Goal: Information Seeking & Learning: Check status

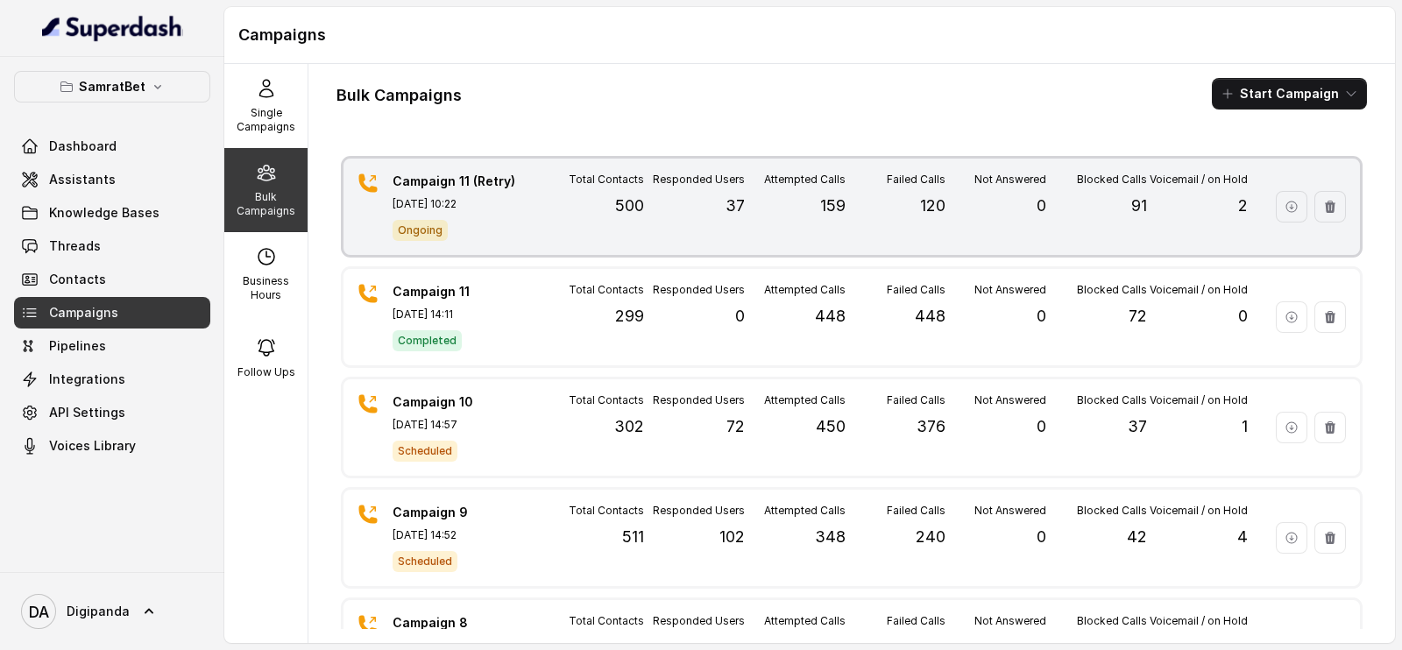
click at [725, 216] on p "37" at bounding box center [734, 206] width 19 height 25
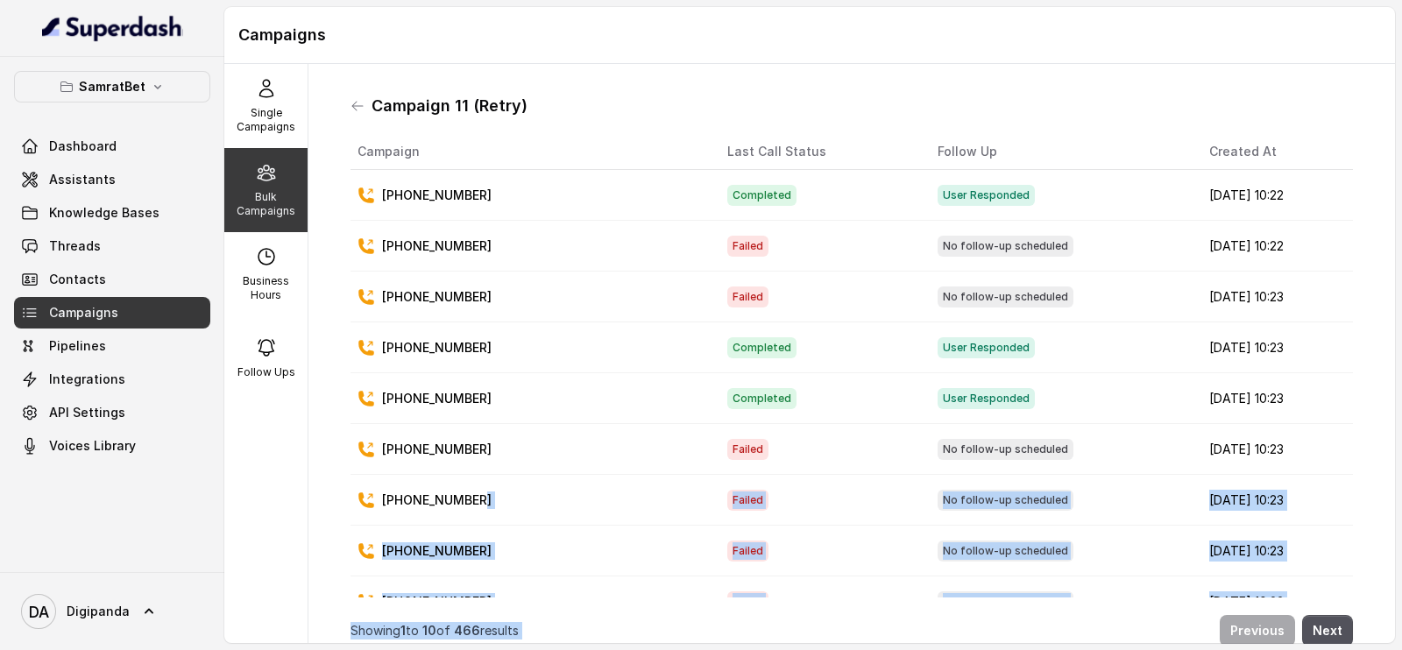
scroll to position [13, 0]
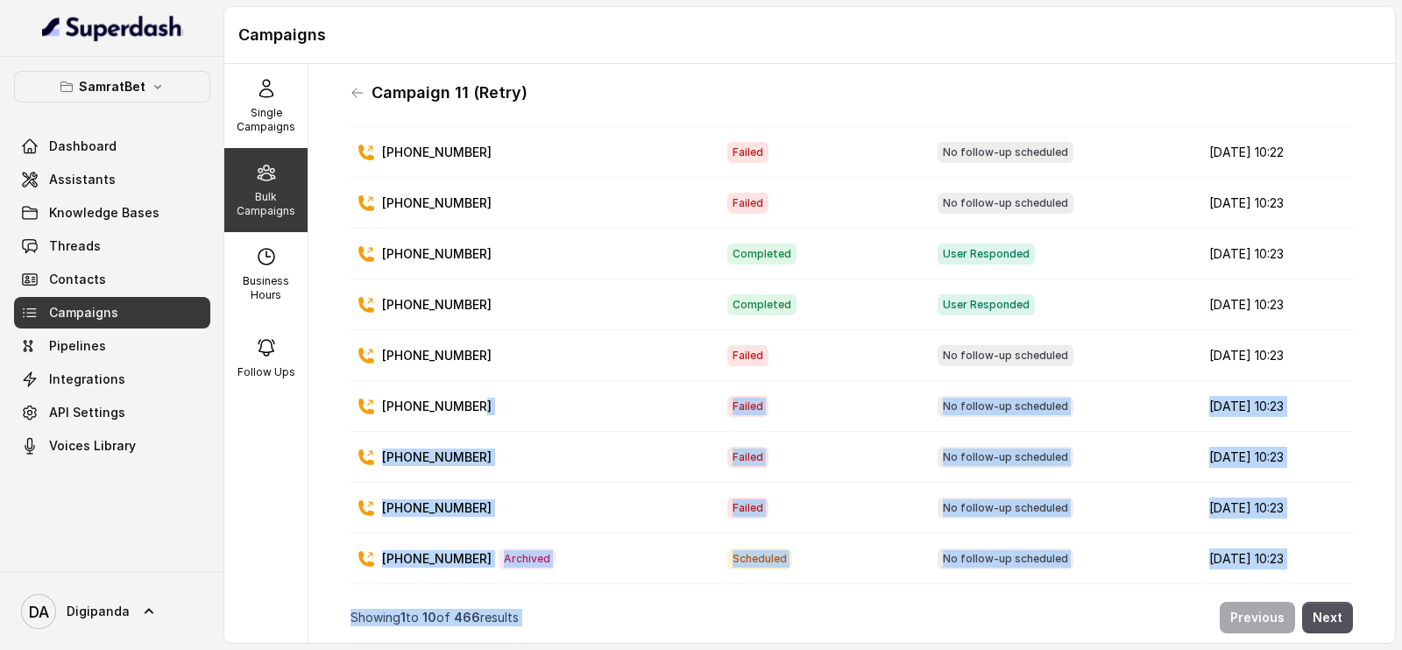
drag, startPoint x: 522, startPoint y: 483, endPoint x: 725, endPoint y: 602, distance: 234.9
click at [725, 602] on div "Campaign Last Call Status Follow Up Created At [PHONE_NUMBER] Completed User Re…" at bounding box center [851, 382] width 1002 height 523
click at [923, 534] on td "No follow-up scheduled" at bounding box center [1059, 559] width 272 height 51
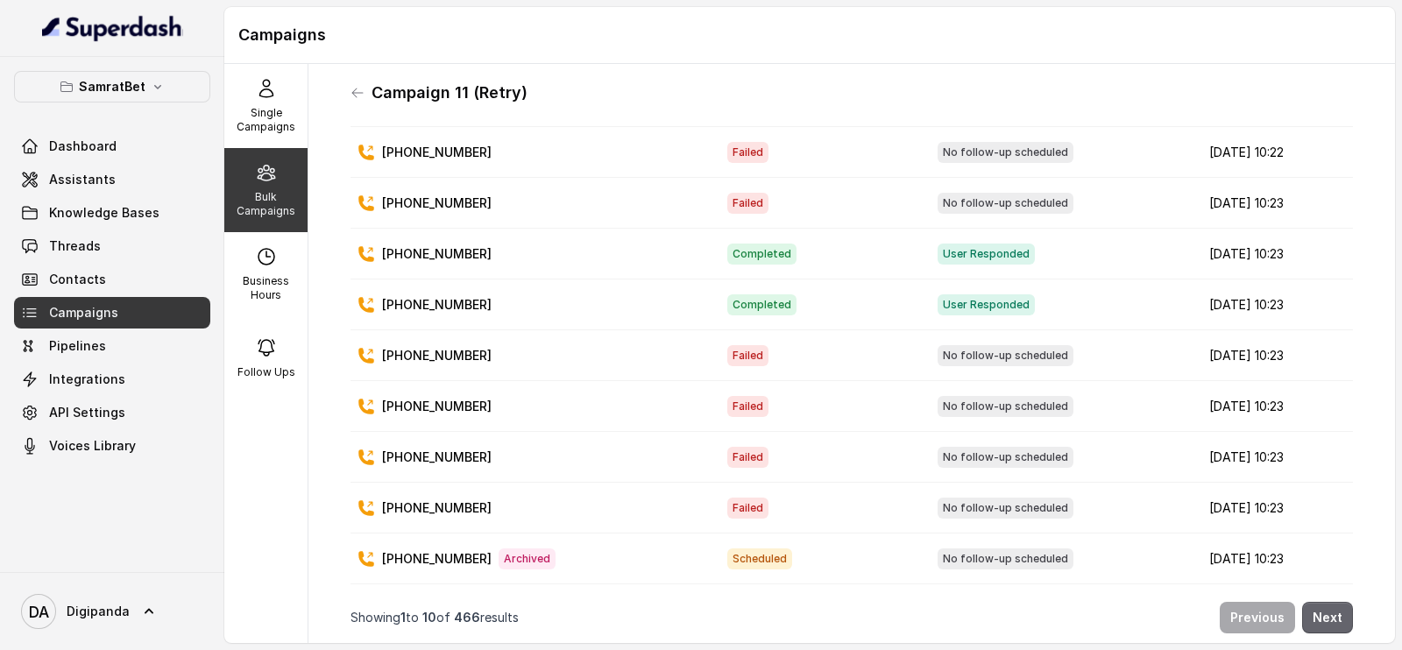
click at [1314, 602] on button "Next" at bounding box center [1327, 618] width 51 height 32
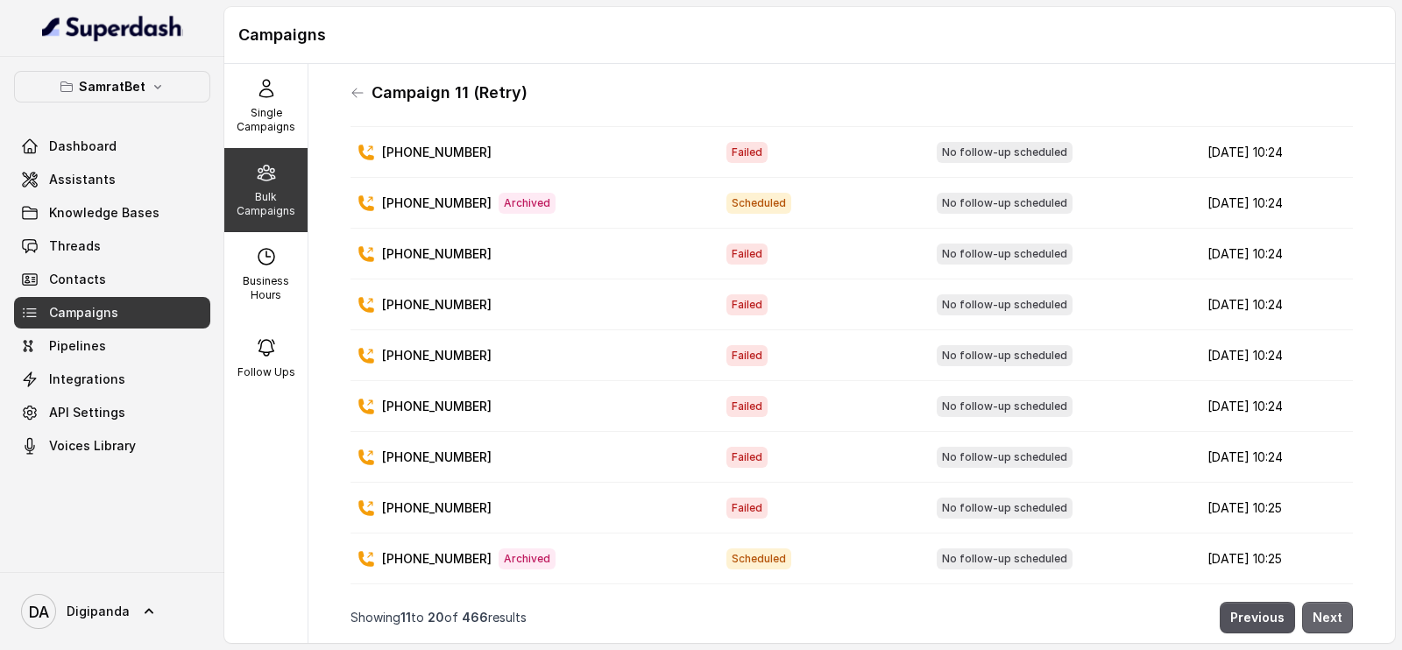
click at [1314, 602] on button "Next" at bounding box center [1327, 618] width 51 height 32
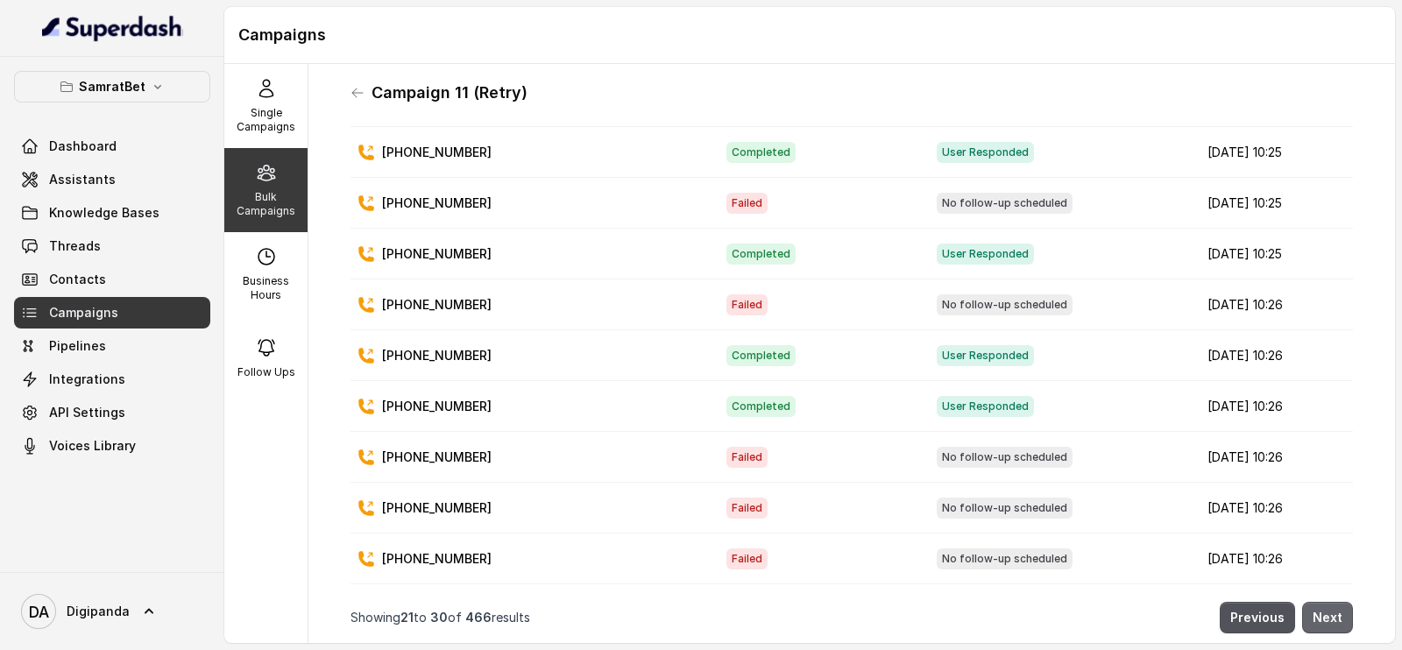
click at [1314, 602] on button "Next" at bounding box center [1327, 618] width 51 height 32
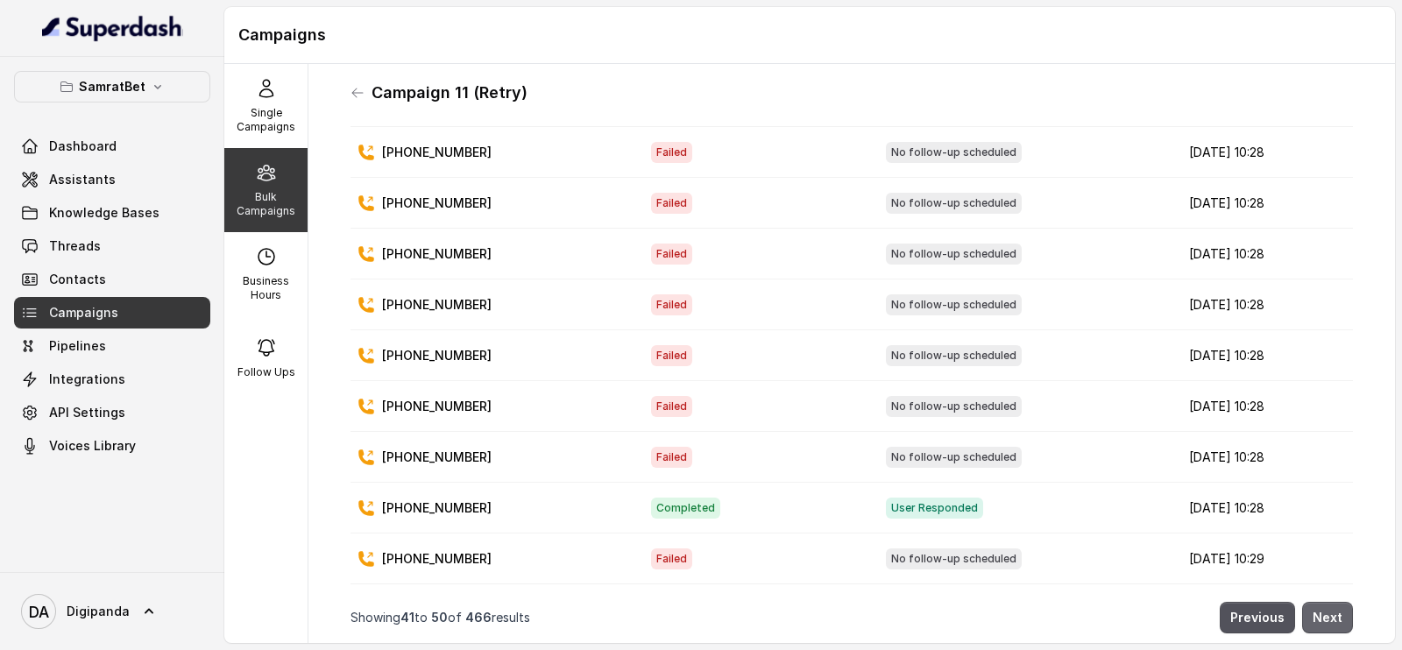
click at [1314, 602] on button "Next" at bounding box center [1327, 618] width 51 height 32
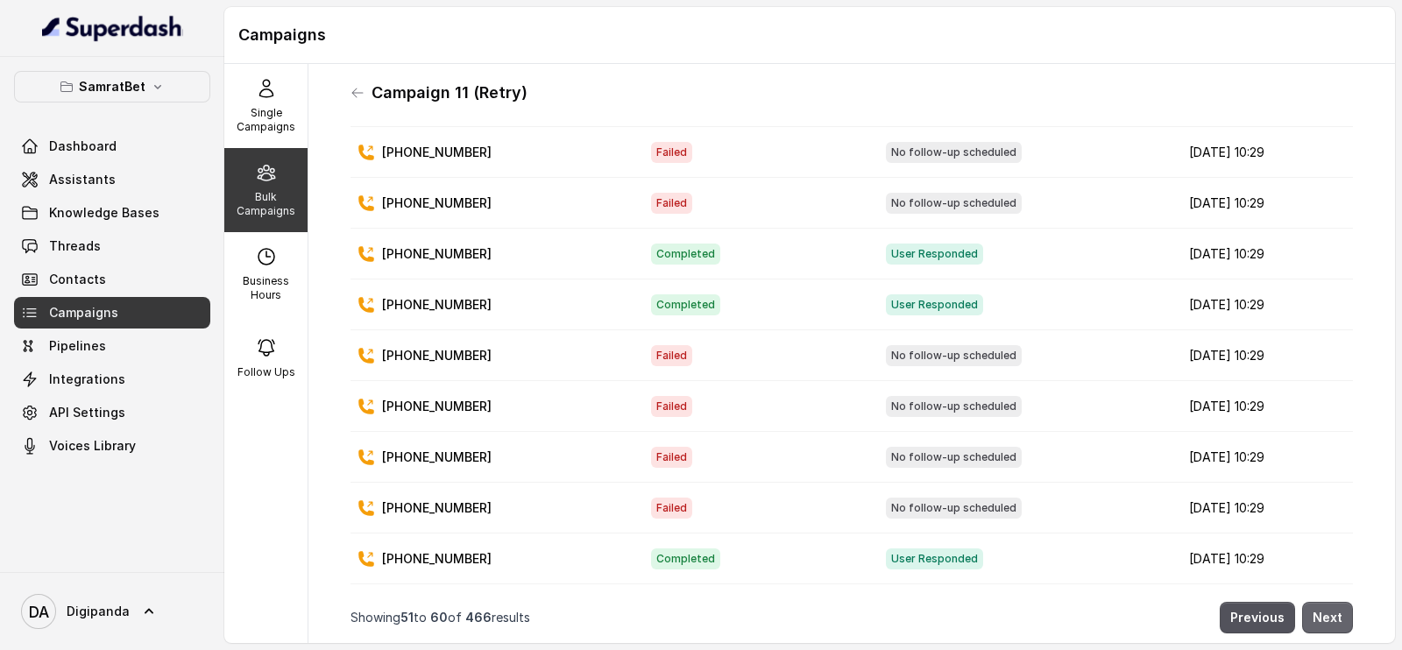
click at [1314, 602] on button "Next" at bounding box center [1327, 618] width 51 height 32
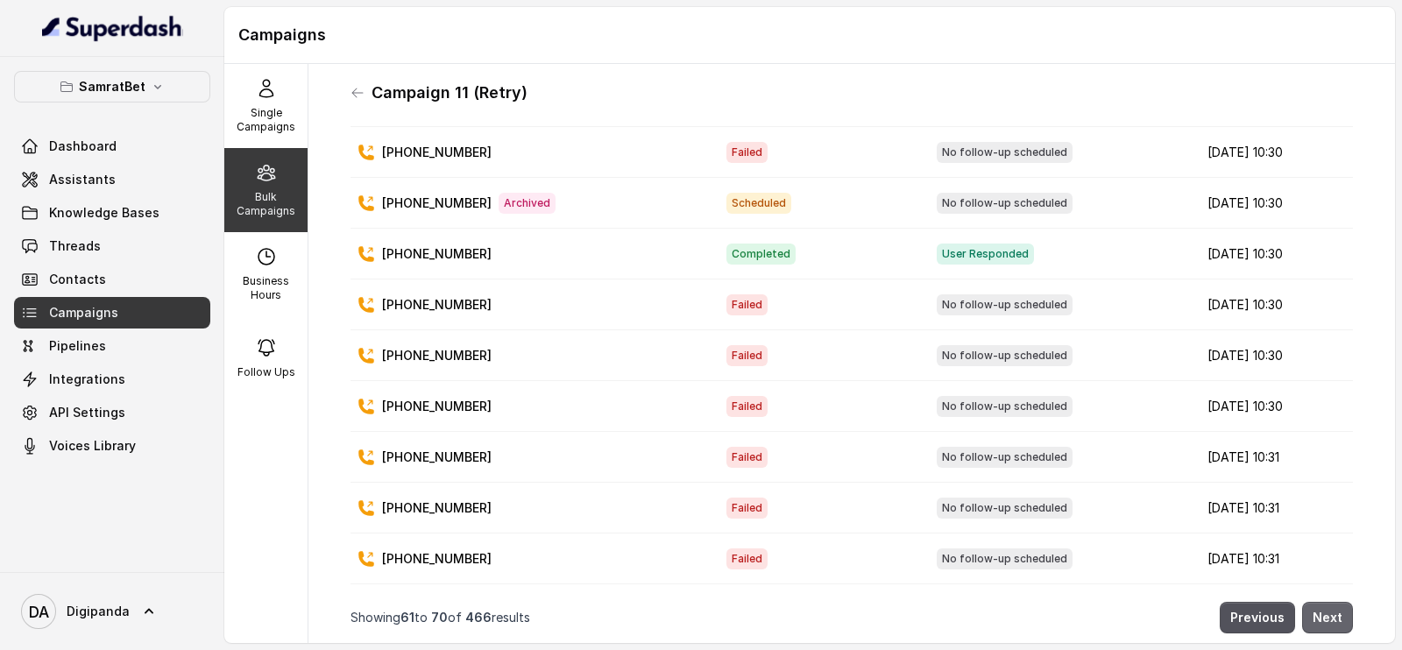
click at [1314, 602] on button "Next" at bounding box center [1327, 618] width 51 height 32
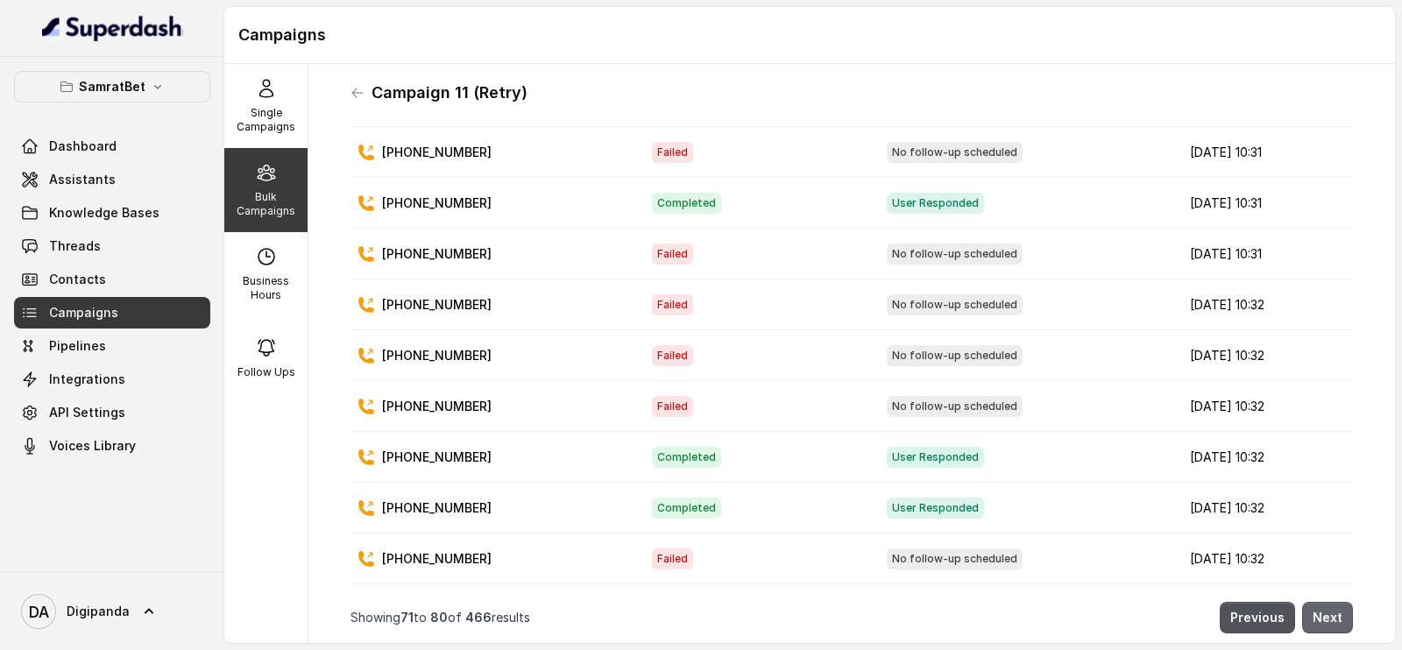
click at [1314, 602] on button "Next" at bounding box center [1327, 618] width 51 height 32
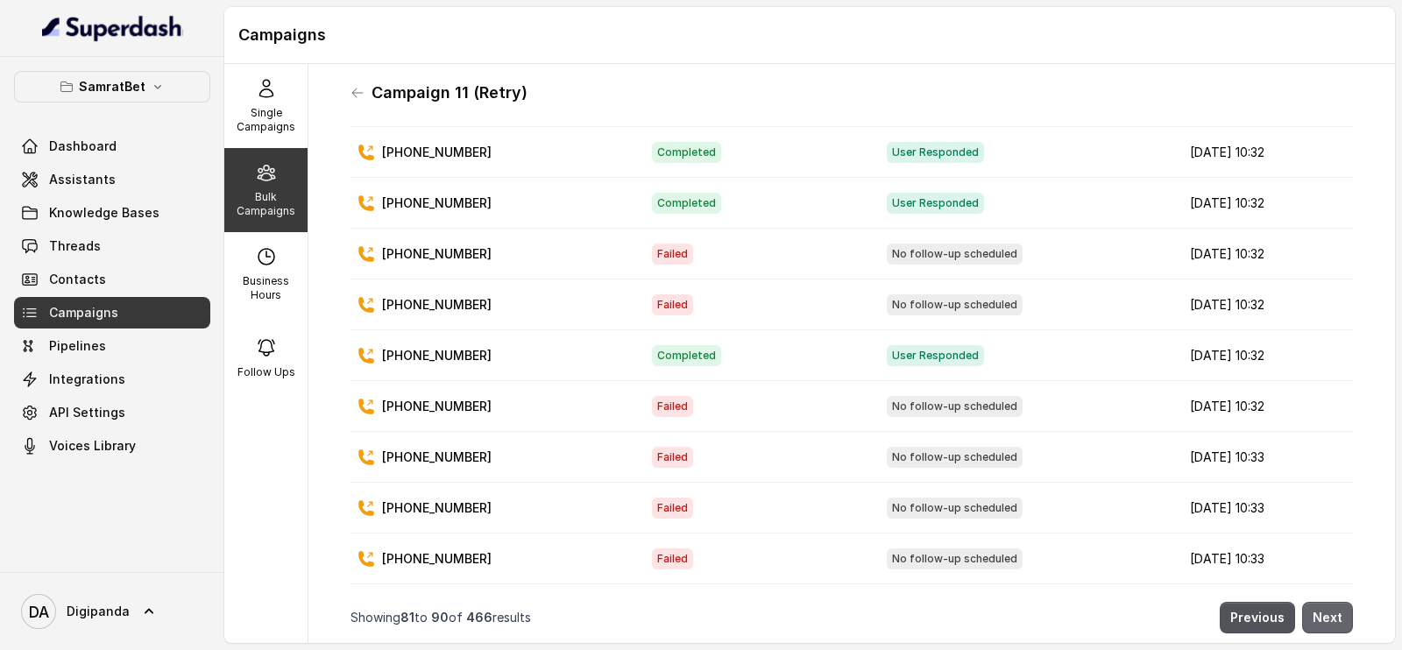
click at [1314, 602] on button "Next" at bounding box center [1327, 618] width 51 height 32
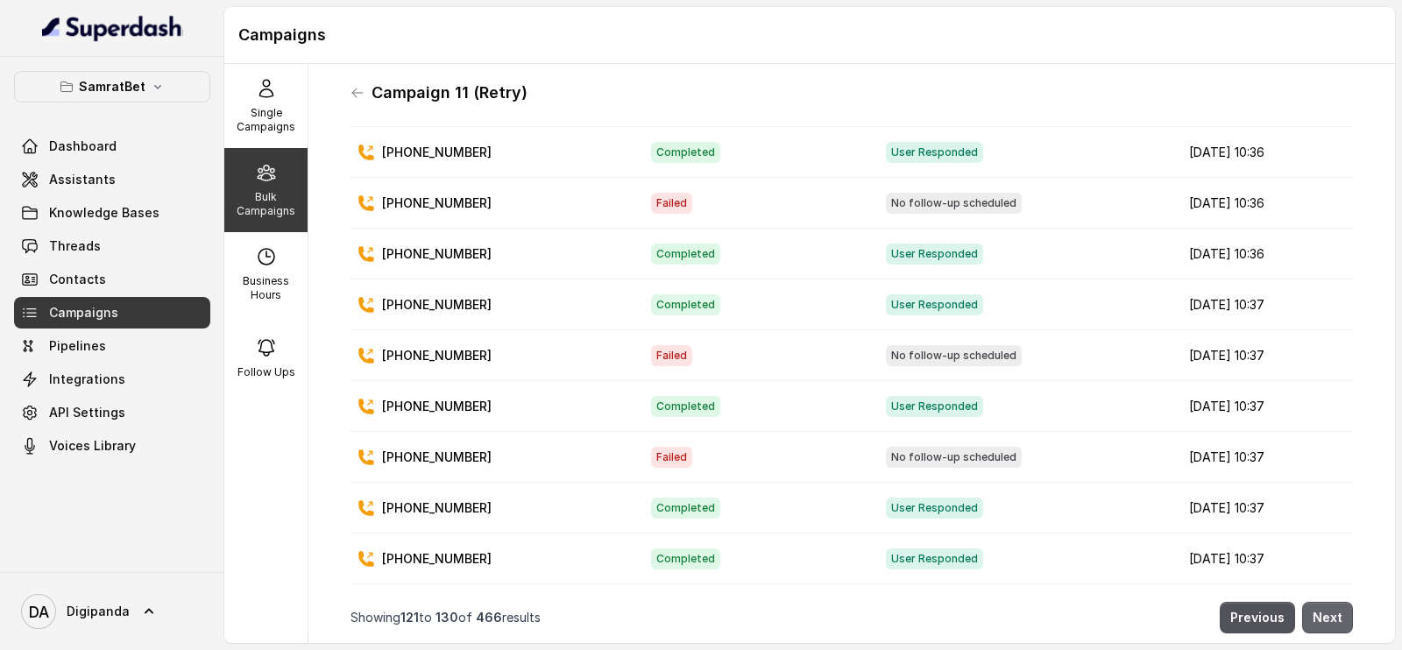
click at [1314, 602] on button "Next" at bounding box center [1327, 618] width 51 height 32
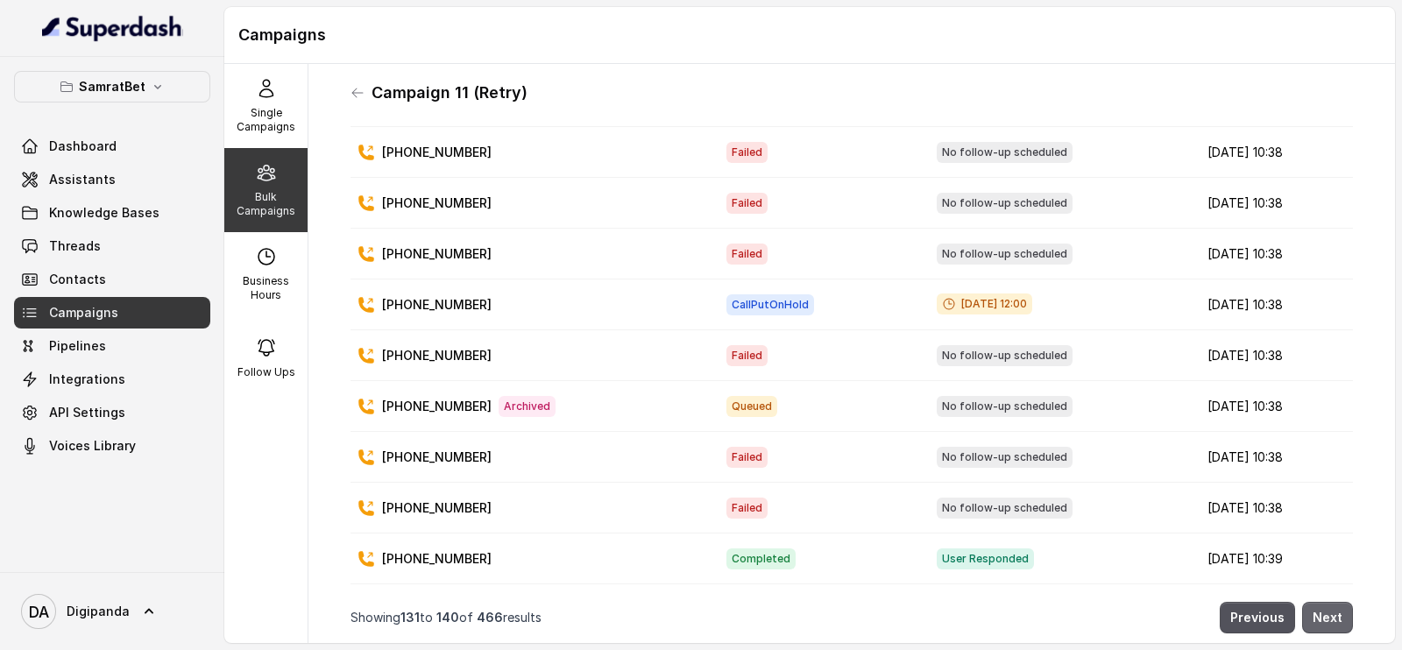
click at [1314, 602] on button "Next" at bounding box center [1327, 618] width 51 height 32
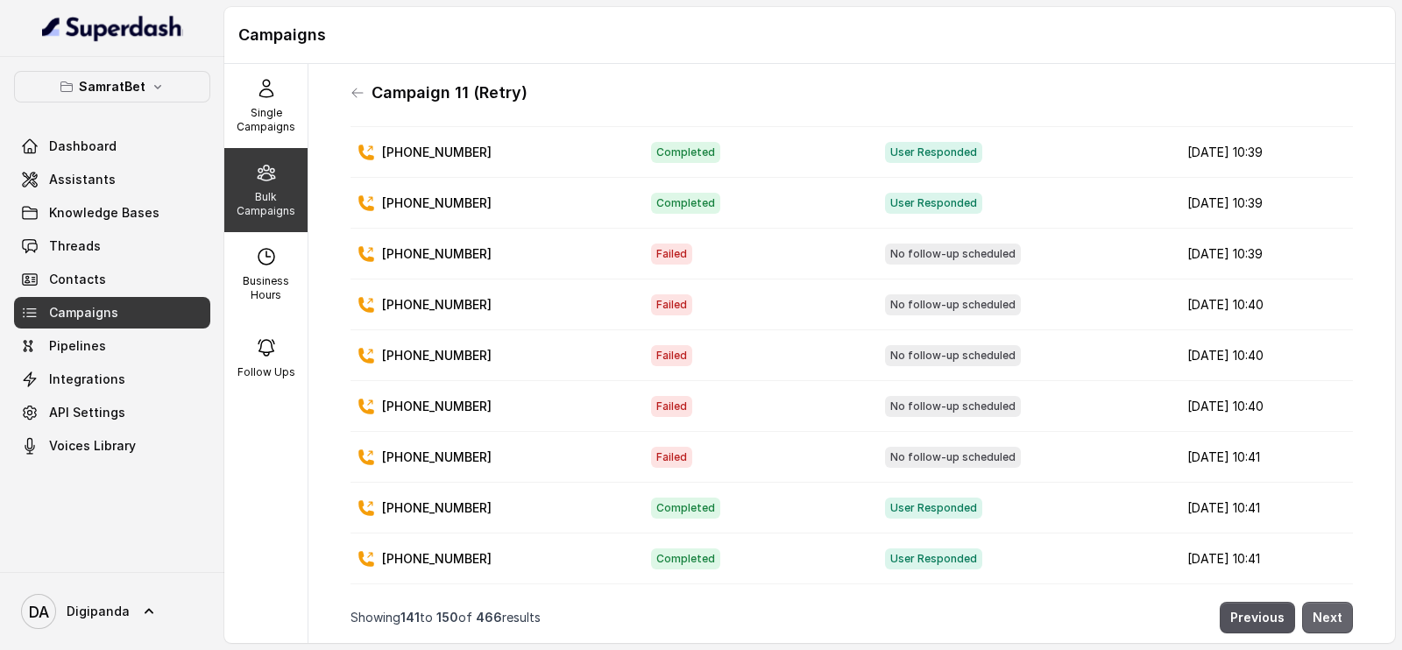
click at [1314, 602] on button "Next" at bounding box center [1327, 618] width 51 height 32
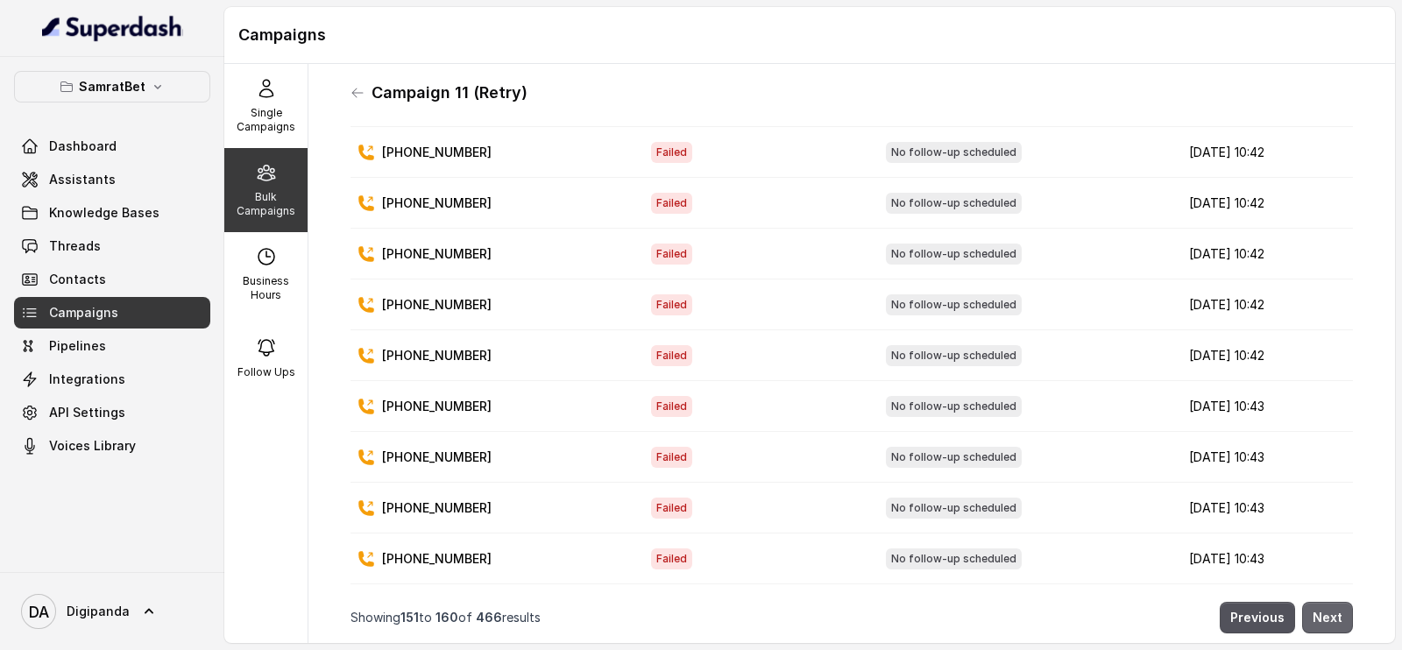
click at [1314, 602] on button "Next" at bounding box center [1327, 618] width 51 height 32
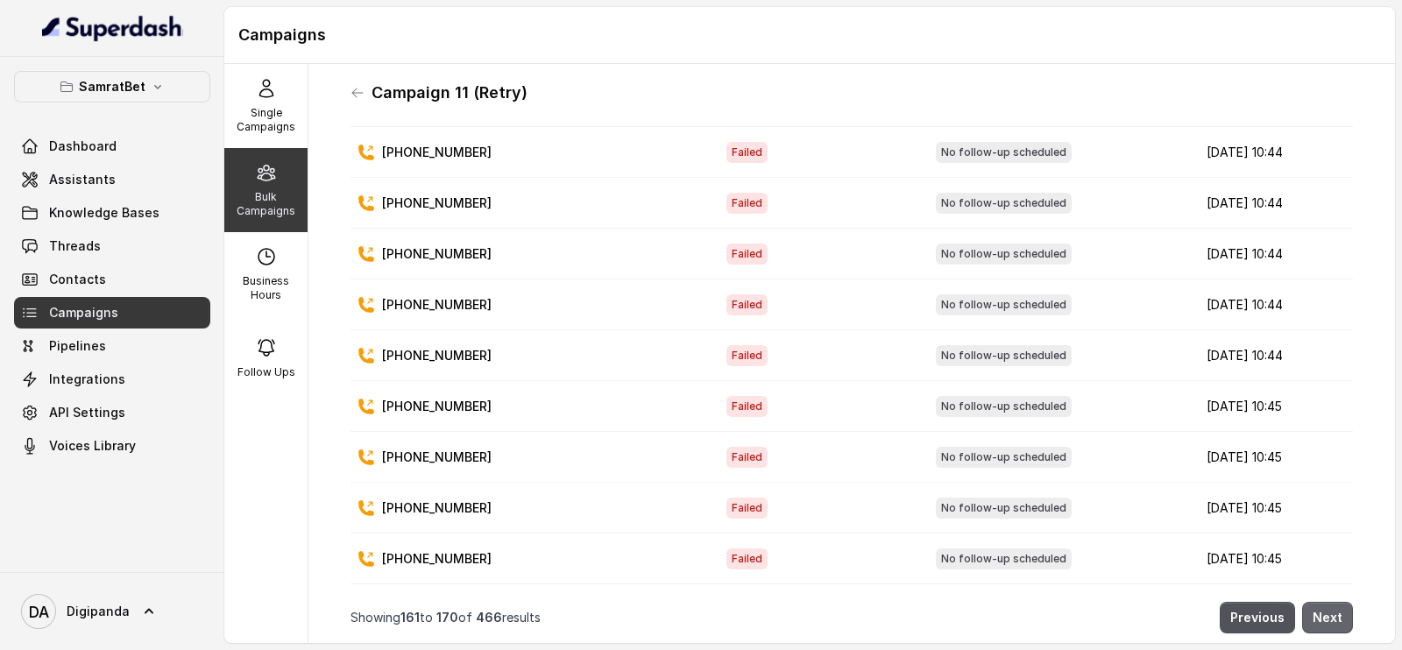
click at [1314, 602] on button "Next" at bounding box center [1327, 618] width 51 height 32
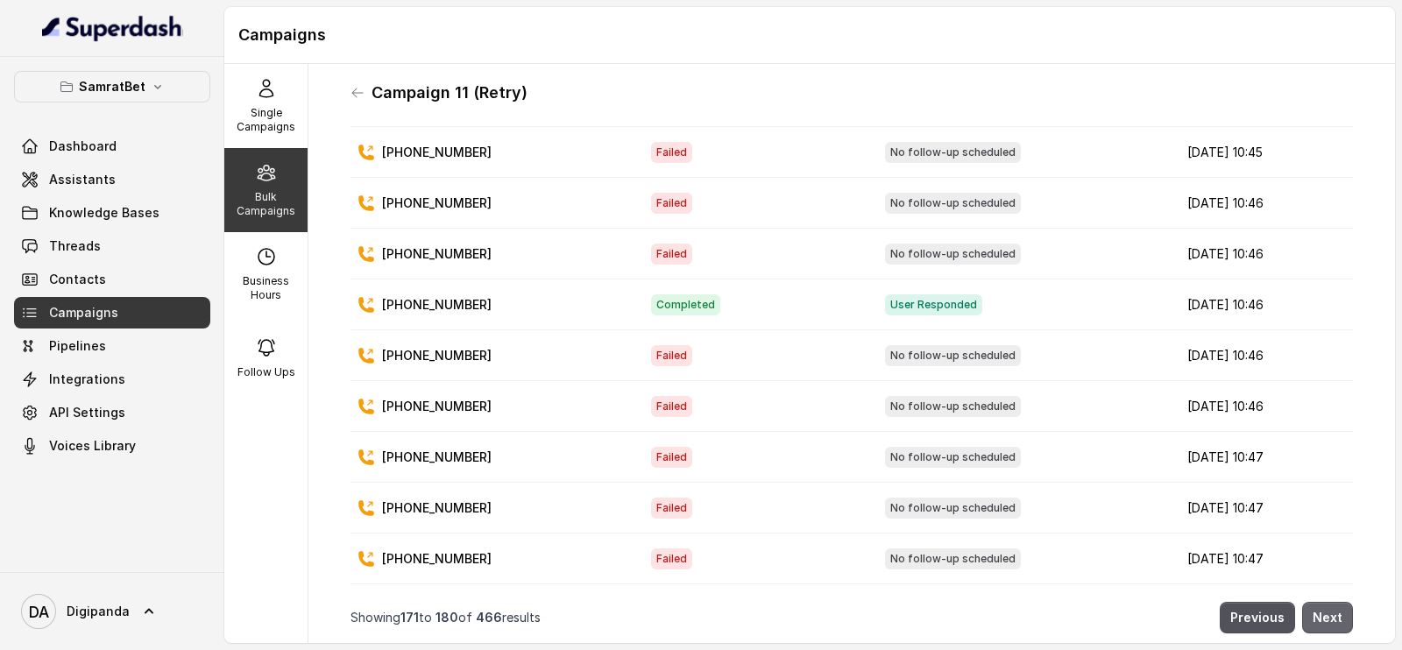
click at [1314, 602] on button "Next" at bounding box center [1327, 618] width 51 height 32
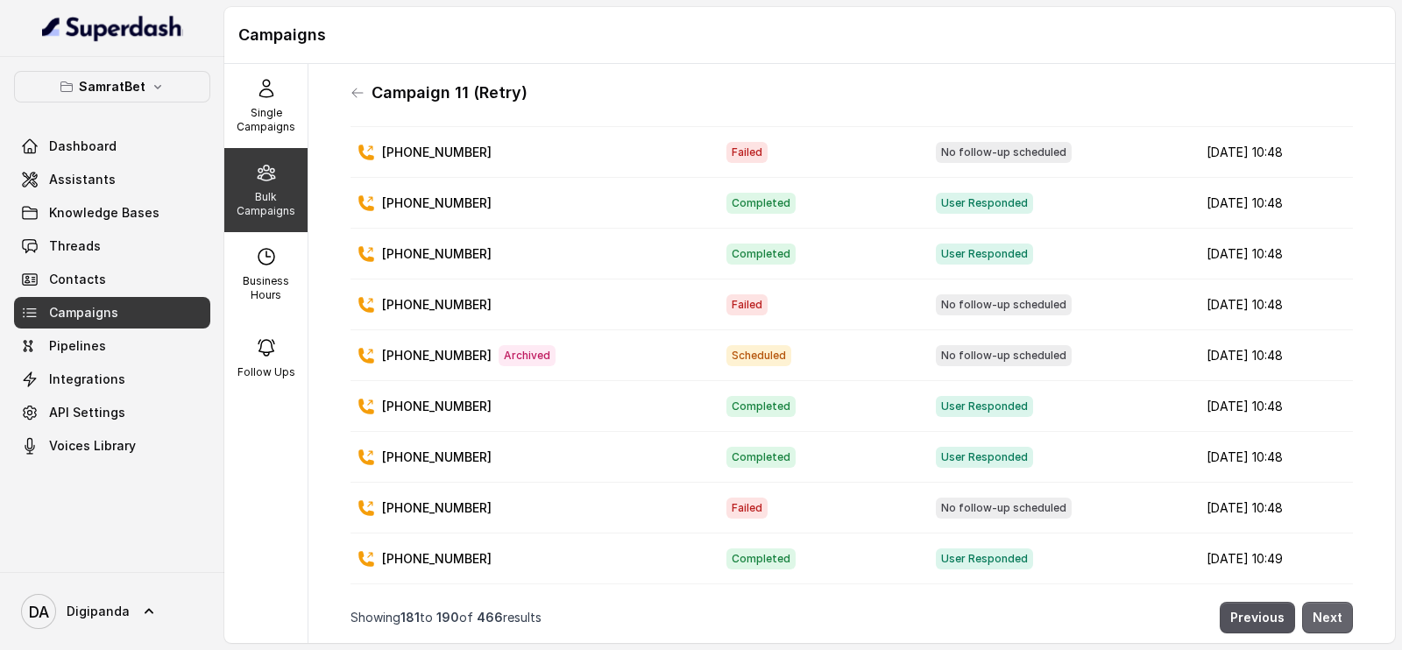
click at [1314, 602] on button "Next" at bounding box center [1327, 618] width 51 height 32
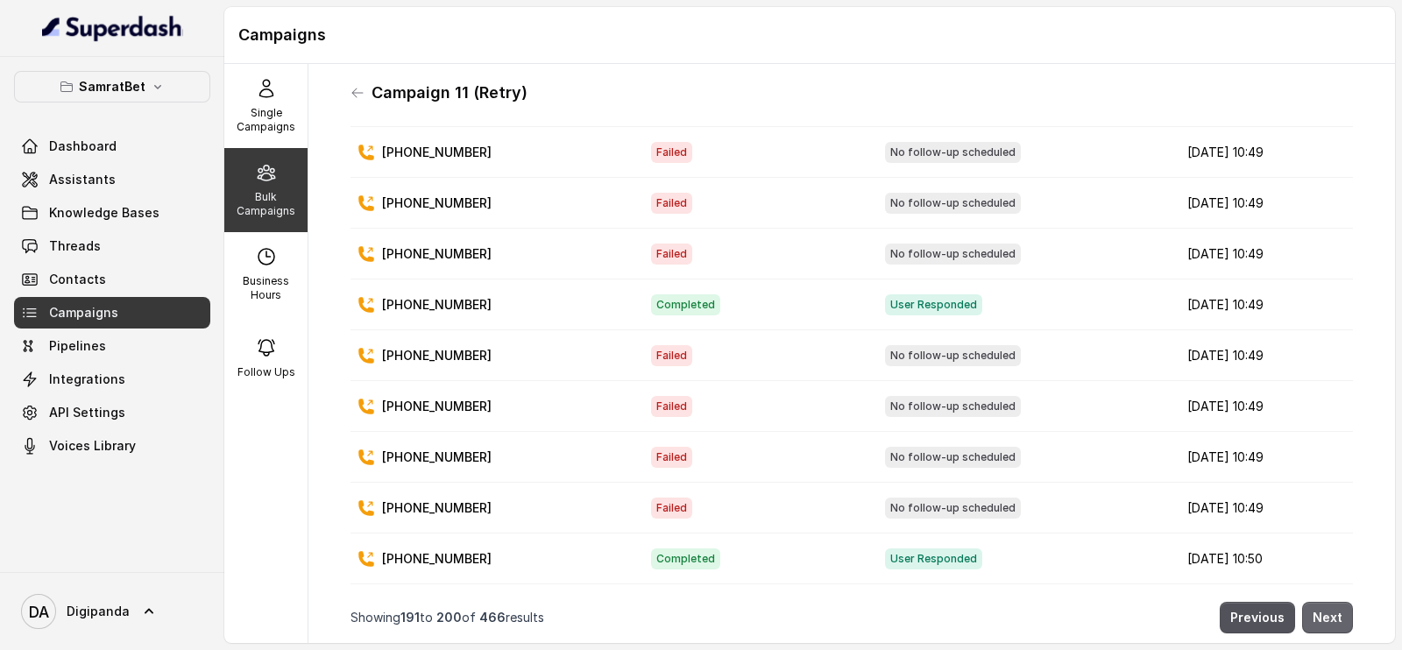
click at [1314, 602] on button "Next" at bounding box center [1327, 618] width 51 height 32
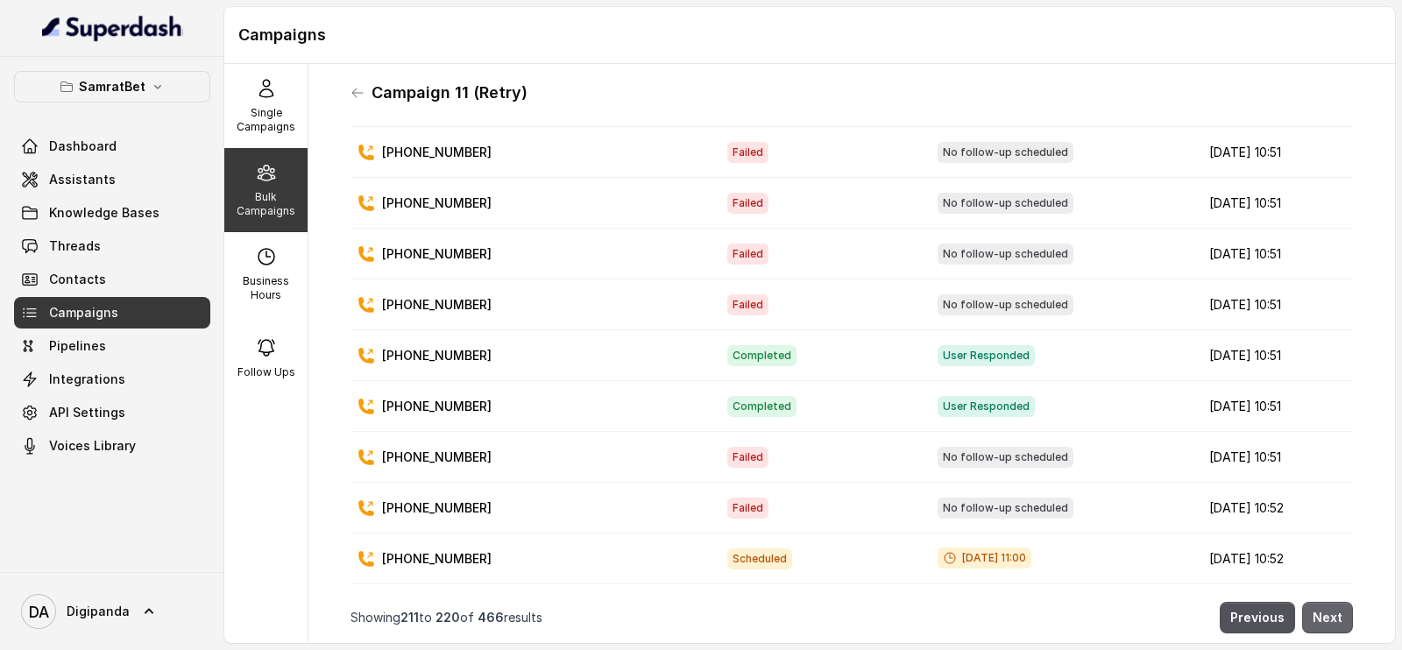
click at [1314, 602] on button "Next" at bounding box center [1327, 618] width 51 height 32
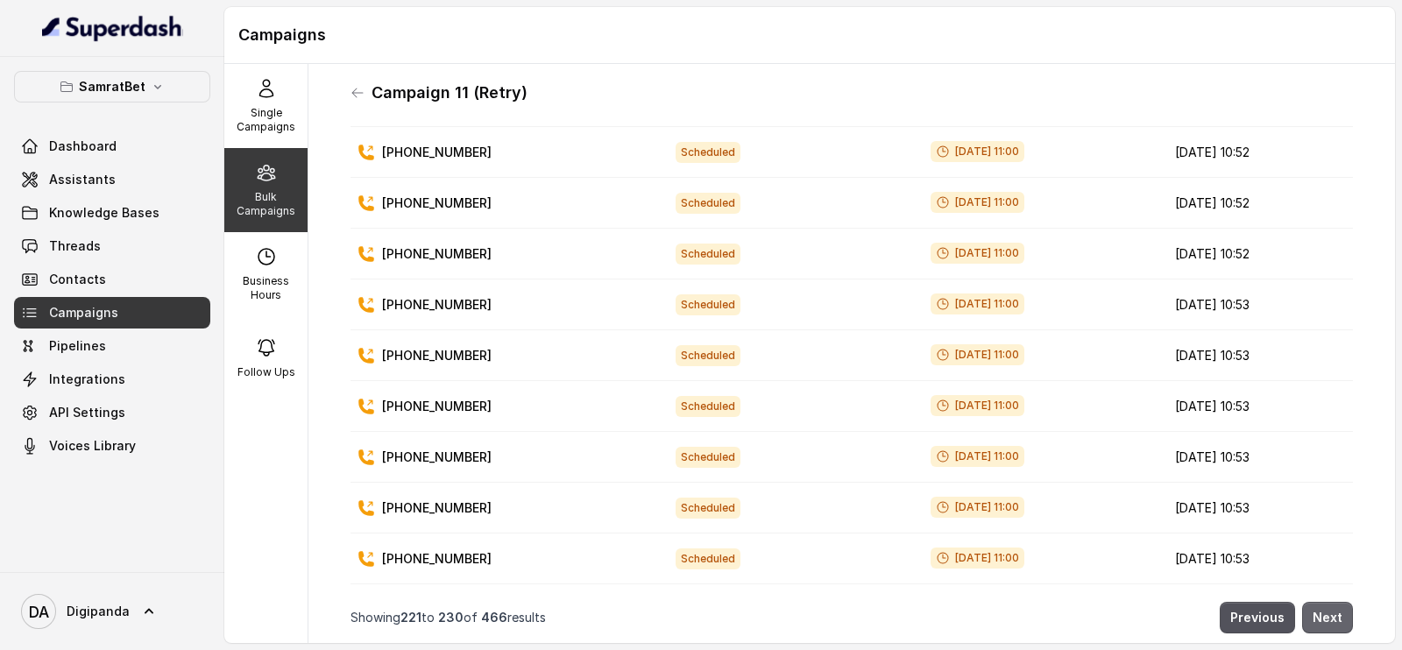
click at [1314, 602] on button "Next" at bounding box center [1327, 618] width 51 height 32
click at [916, 381] on td "[DATE] 11:00" at bounding box center [1038, 406] width 244 height 51
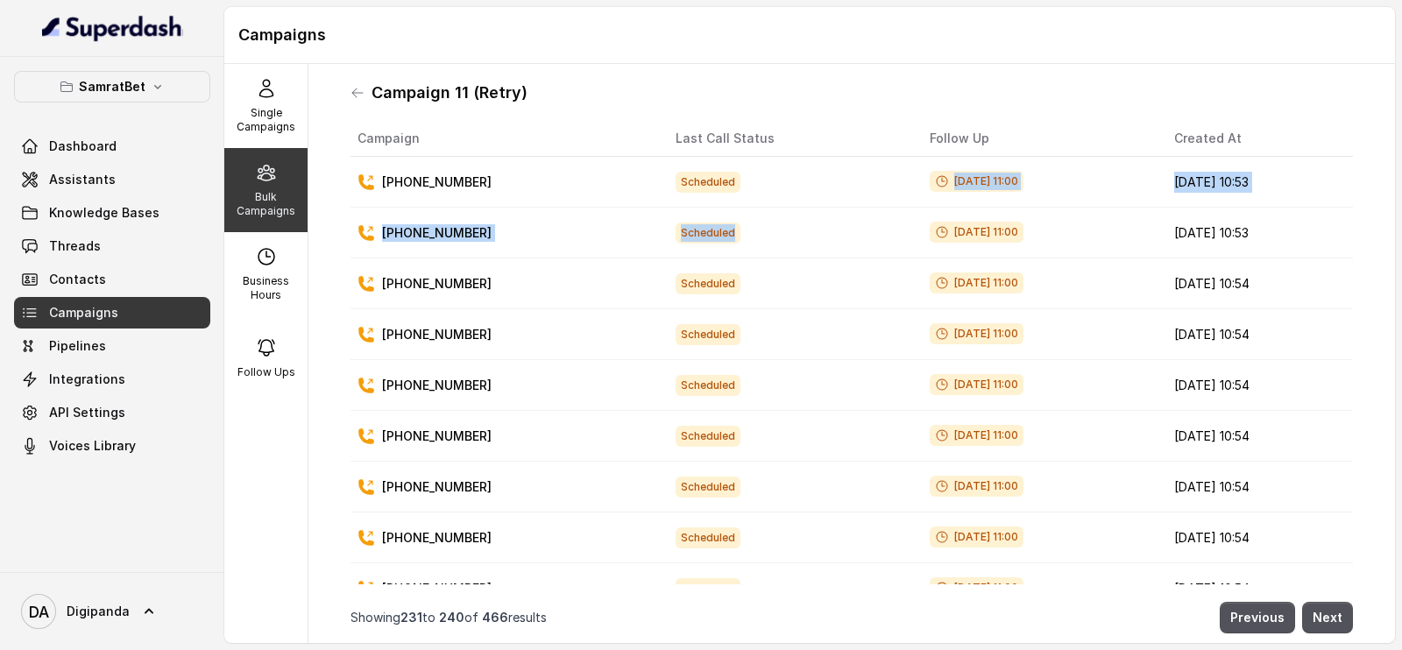
drag, startPoint x: 871, startPoint y: 206, endPoint x: 926, endPoint y: 186, distance: 58.8
click at [926, 186] on tbody "[PHONE_NUMBER] Scheduled [DATE] 11:00 [DATE] 10:53 [PHONE_NUMBER] Scheduled [DA…" at bounding box center [851, 411] width 1002 height 508
click at [930, 186] on span "[DATE] 11:00" at bounding box center [977, 181] width 94 height 21
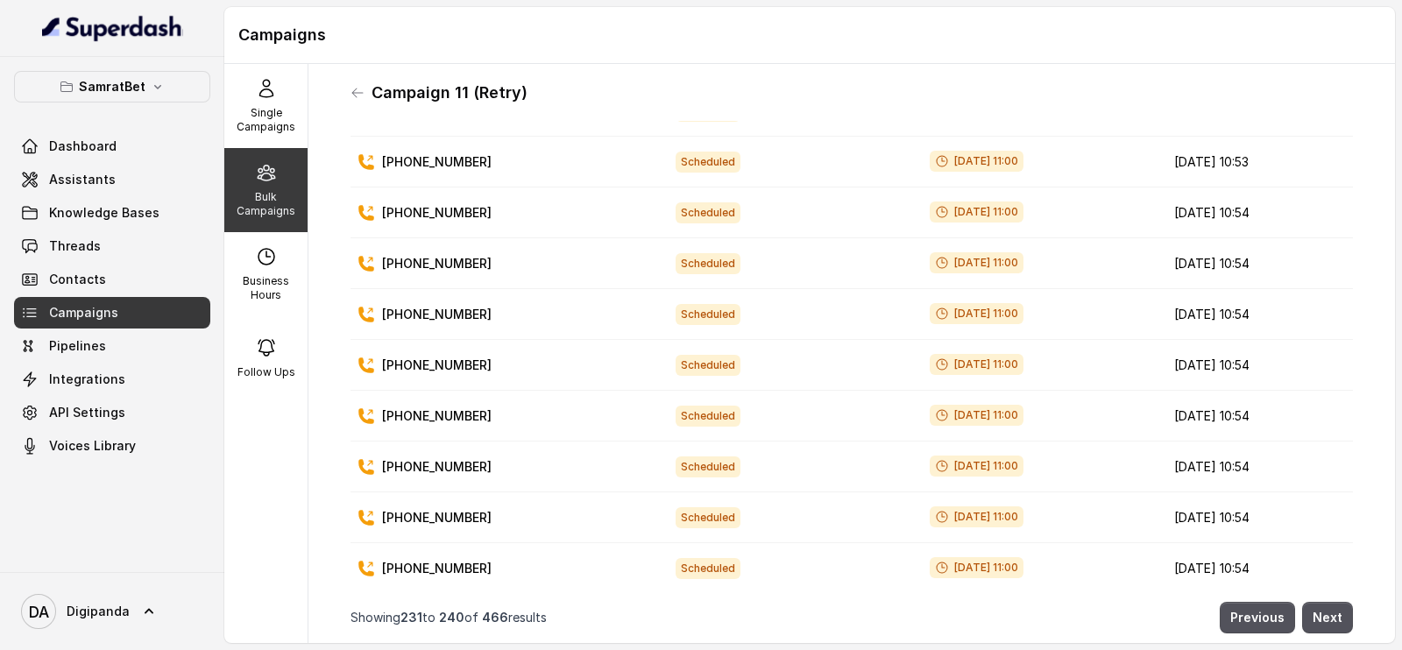
scroll to position [112, 0]
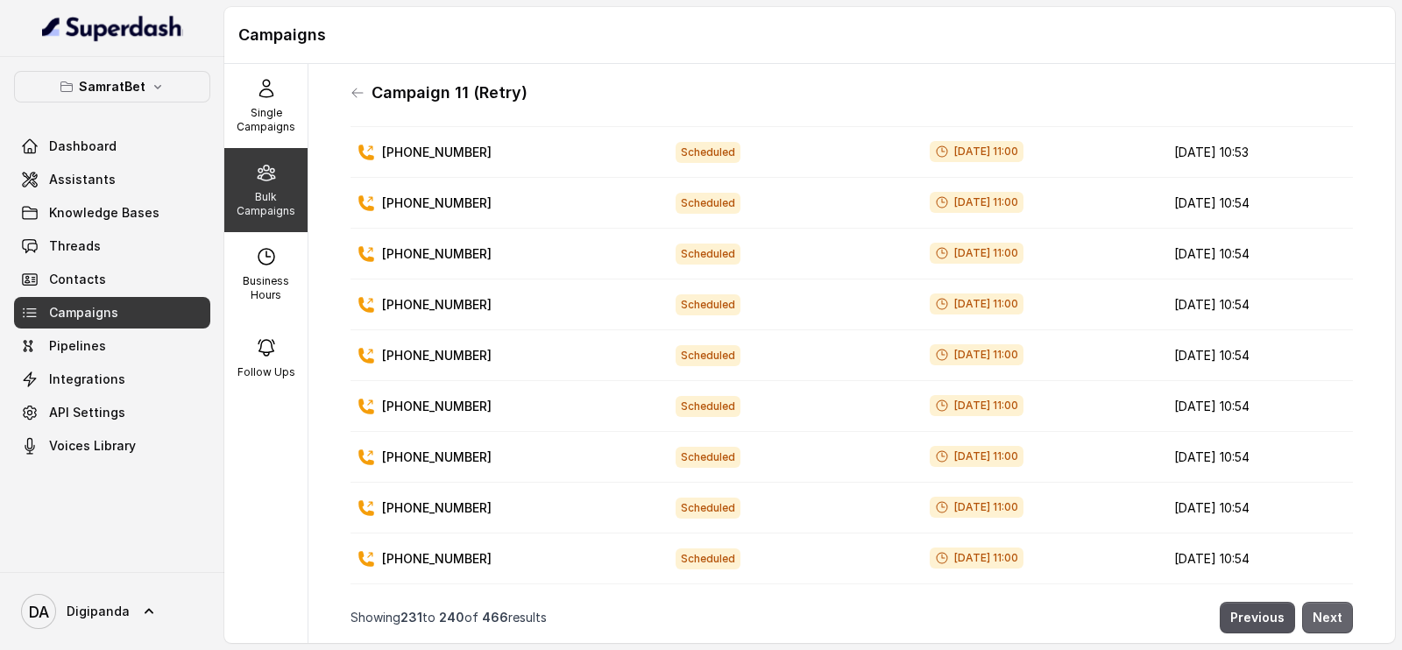
click at [1302, 602] on button "Next" at bounding box center [1327, 618] width 51 height 32
click at [1226, 602] on button "Previous" at bounding box center [1257, 618] width 75 height 32
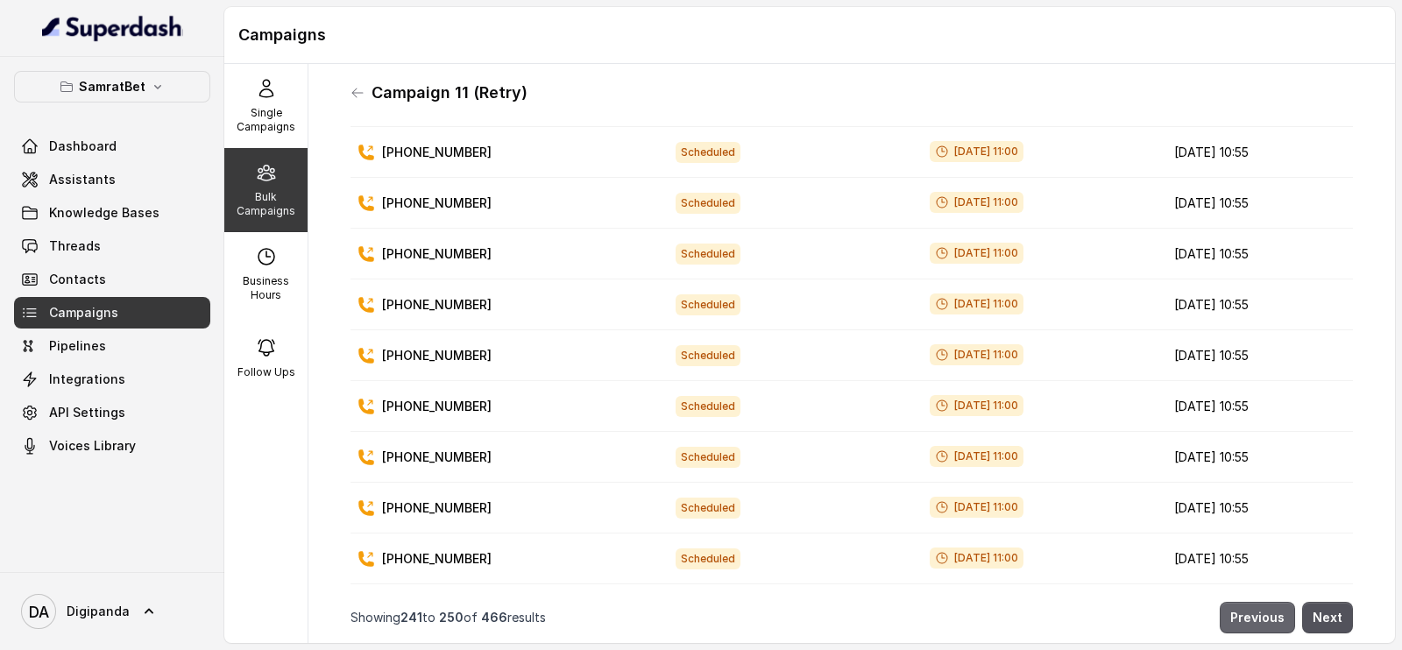
click at [1226, 602] on button "Previous" at bounding box center [1257, 618] width 75 height 32
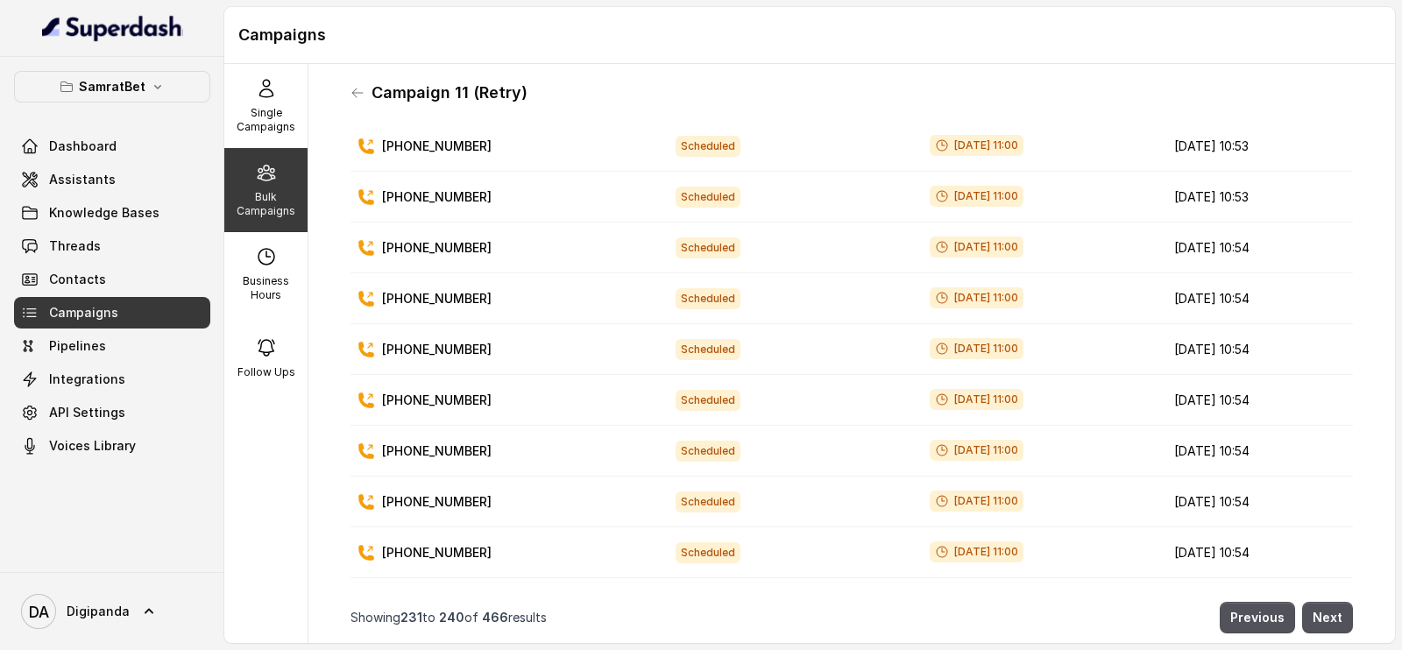
scroll to position [0, 0]
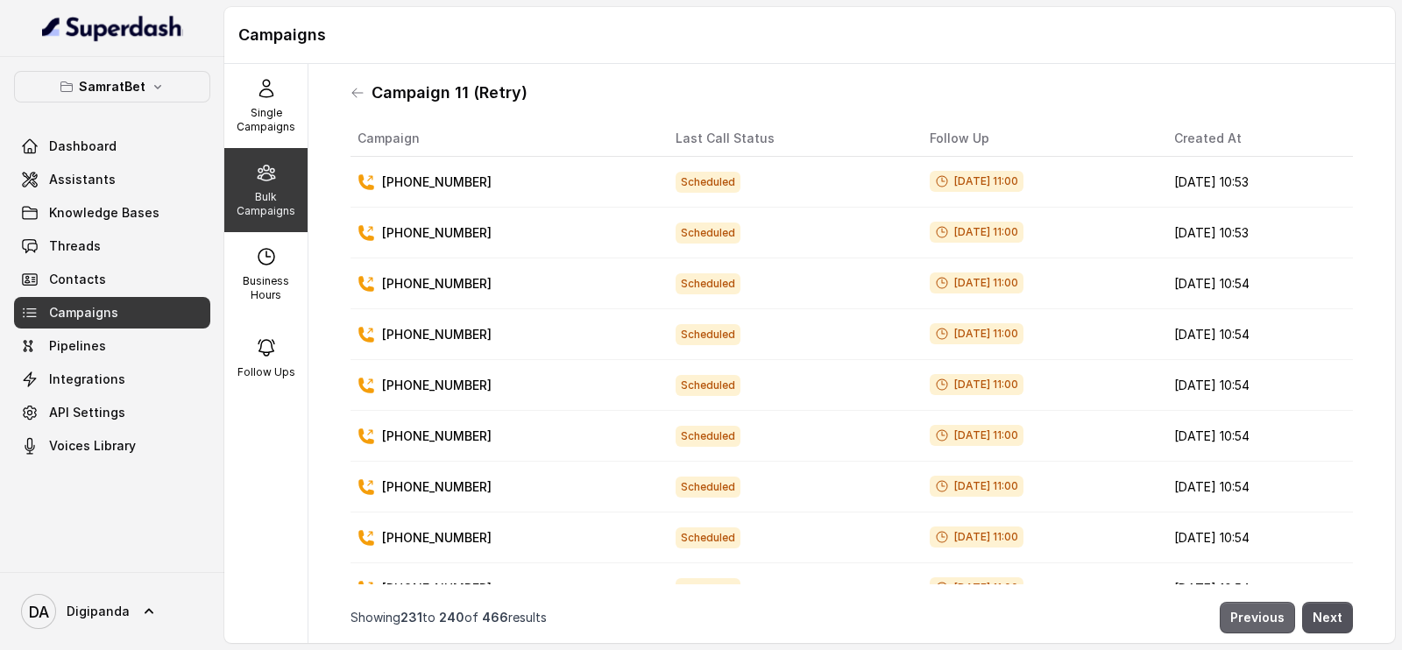
click at [1248, 602] on button "Previous" at bounding box center [1257, 618] width 75 height 32
click at [1329, 602] on button "Next" at bounding box center [1327, 618] width 51 height 32
click at [1241, 606] on button "Previous" at bounding box center [1257, 618] width 75 height 32
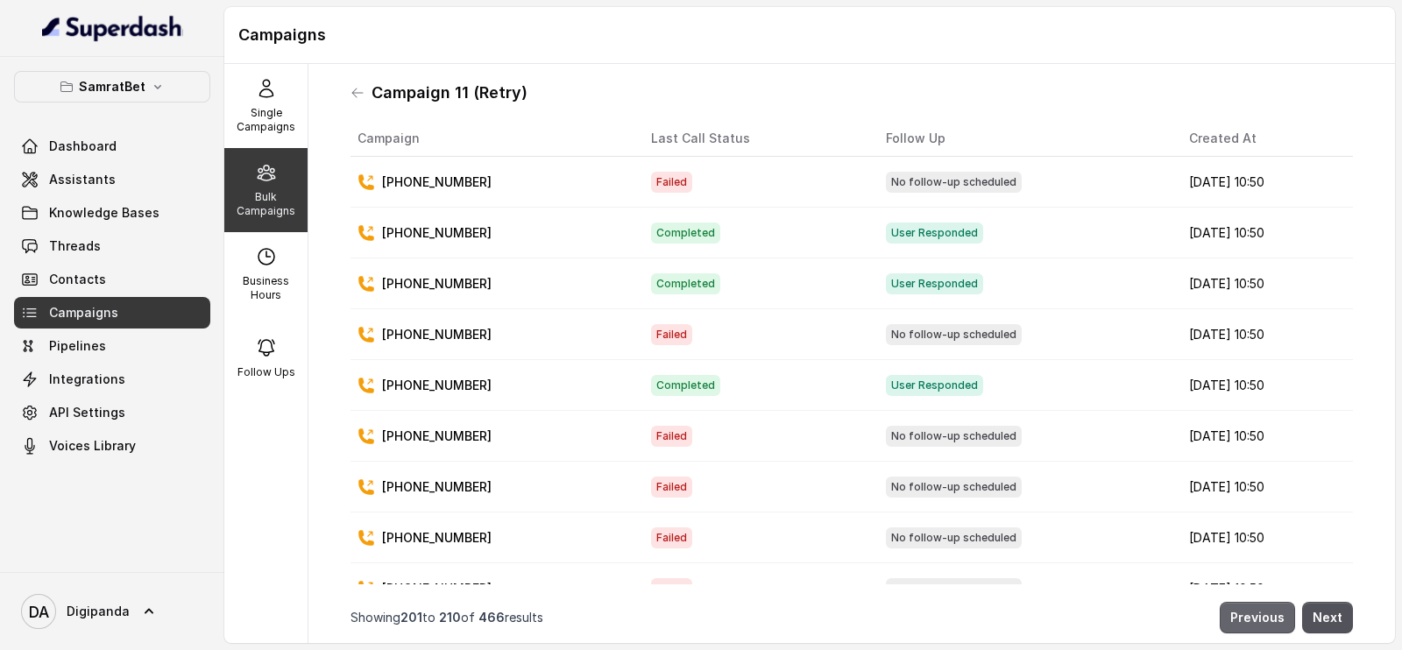
click at [1241, 606] on button "Previous" at bounding box center [1257, 618] width 75 height 32
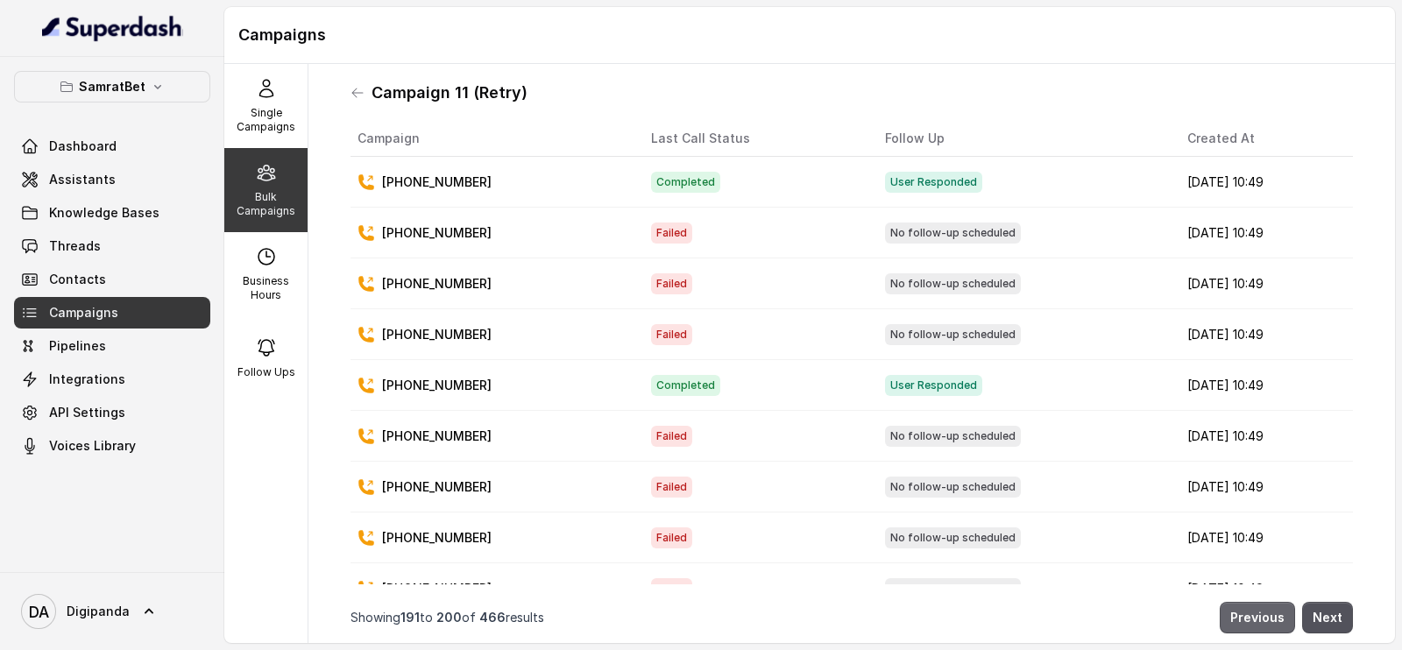
click at [1241, 606] on button "Previous" at bounding box center [1257, 618] width 75 height 32
